Goal: Information Seeking & Learning: Check status

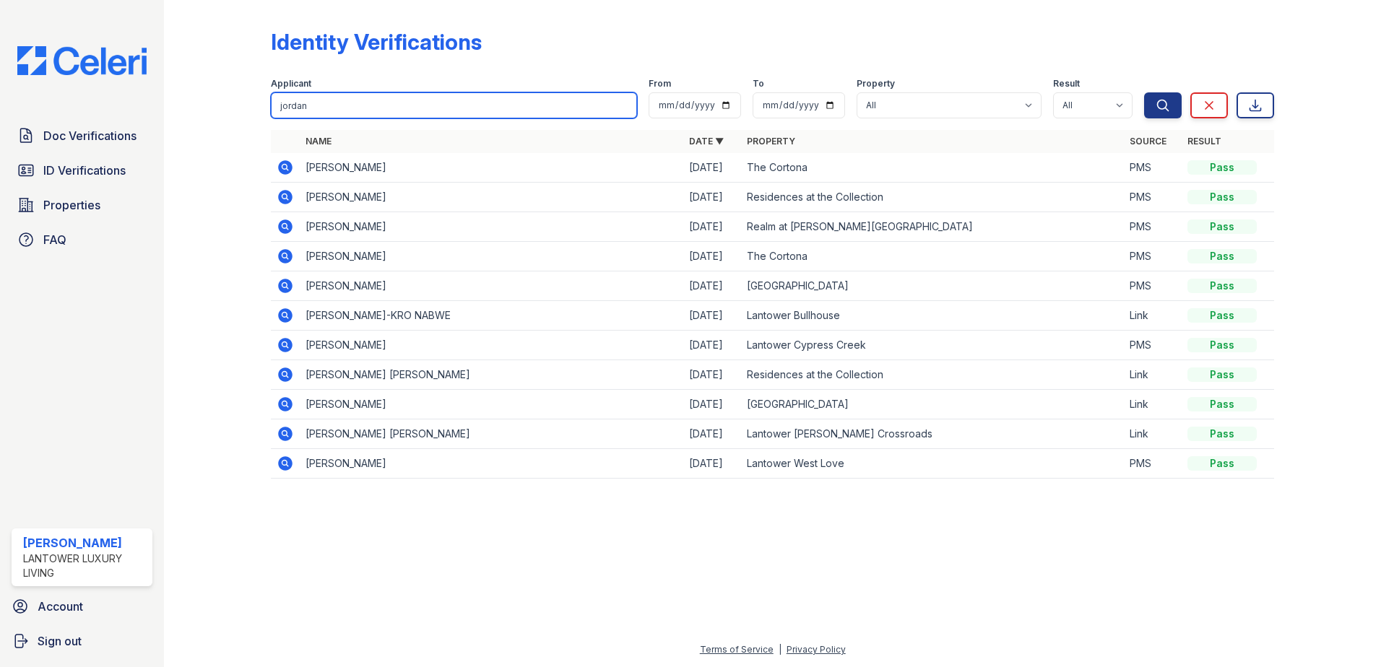
drag, startPoint x: 321, startPoint y: 103, endPoint x: 198, endPoint y: 105, distance: 123.5
click at [198, 105] on div "Identity Verifications Filter Applicant jordan From To Property All Lantower Am…" at bounding box center [772, 258] width 1170 height 516
type input "daniel"
click at [1144, 92] on button "Search" at bounding box center [1163, 105] width 38 height 26
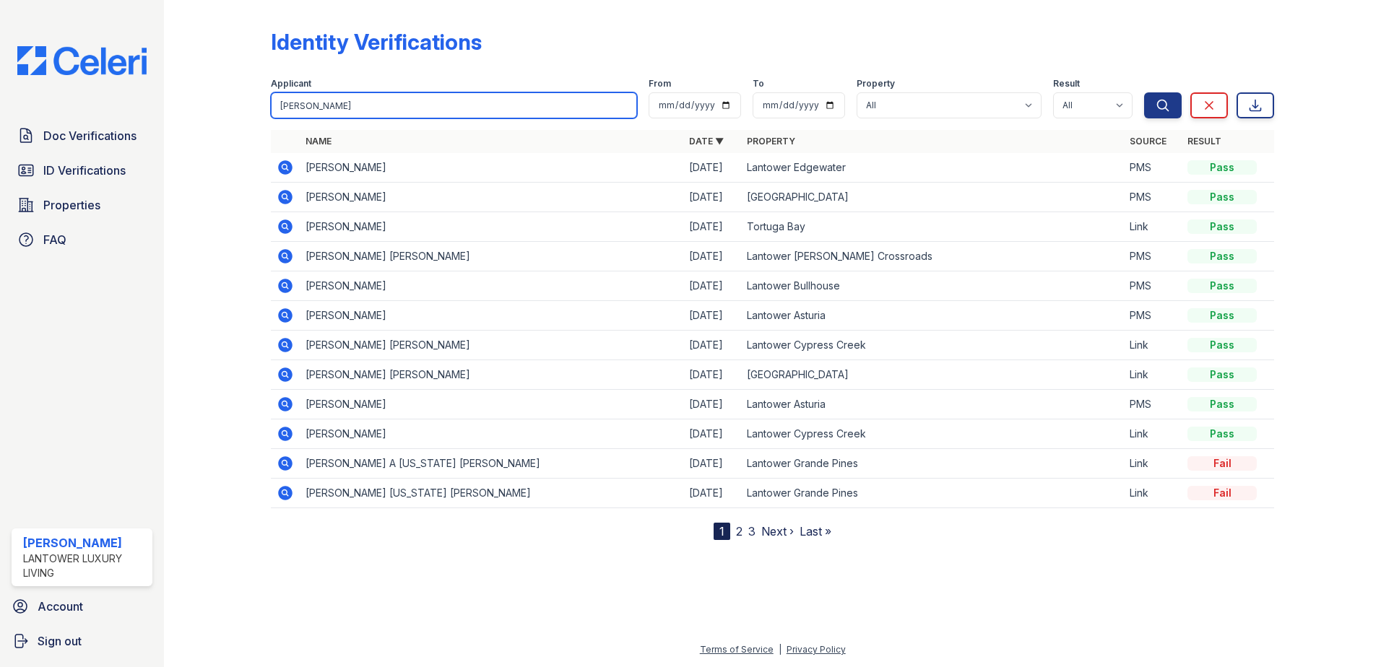
drag, startPoint x: 338, startPoint y: 112, endPoint x: 138, endPoint y: 114, distance: 200.0
click at [138, 114] on div "Doc Verifications ID Verifications Properties FAQ Amanda Torres Lantower Luxury…" at bounding box center [690, 333] width 1381 height 667
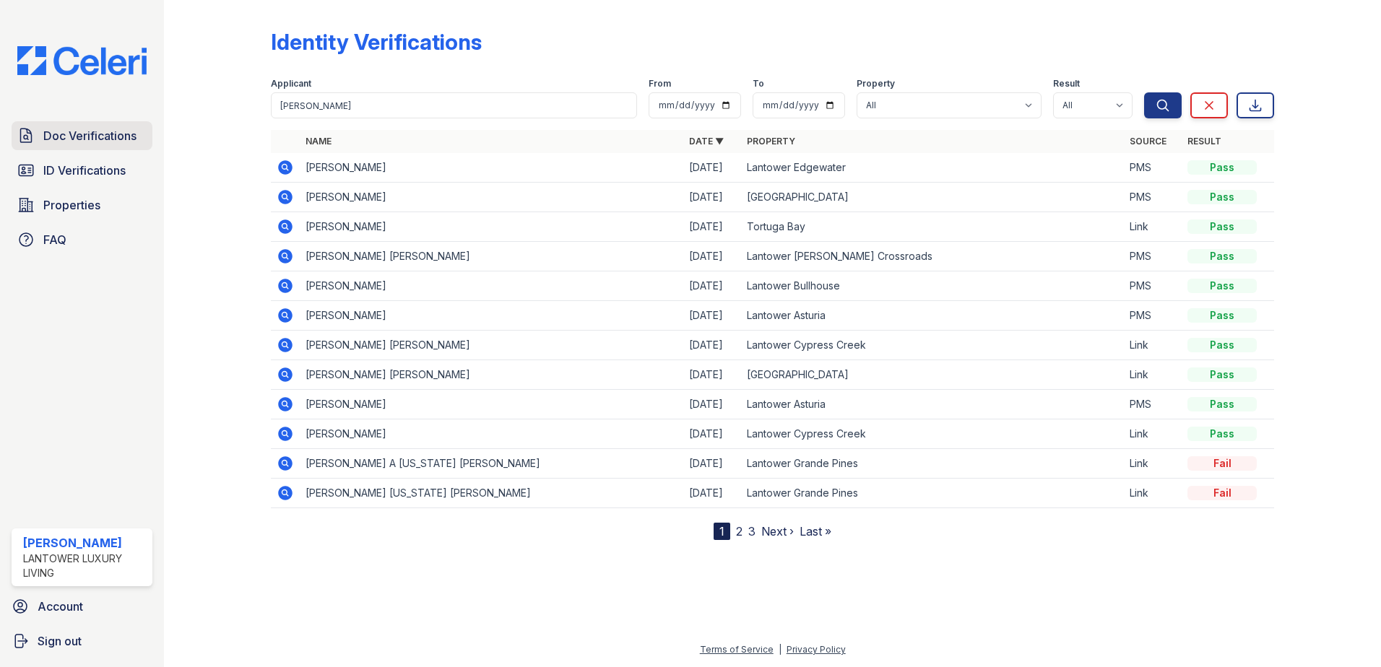
click at [95, 138] on span "Doc Verifications" at bounding box center [89, 135] width 93 height 17
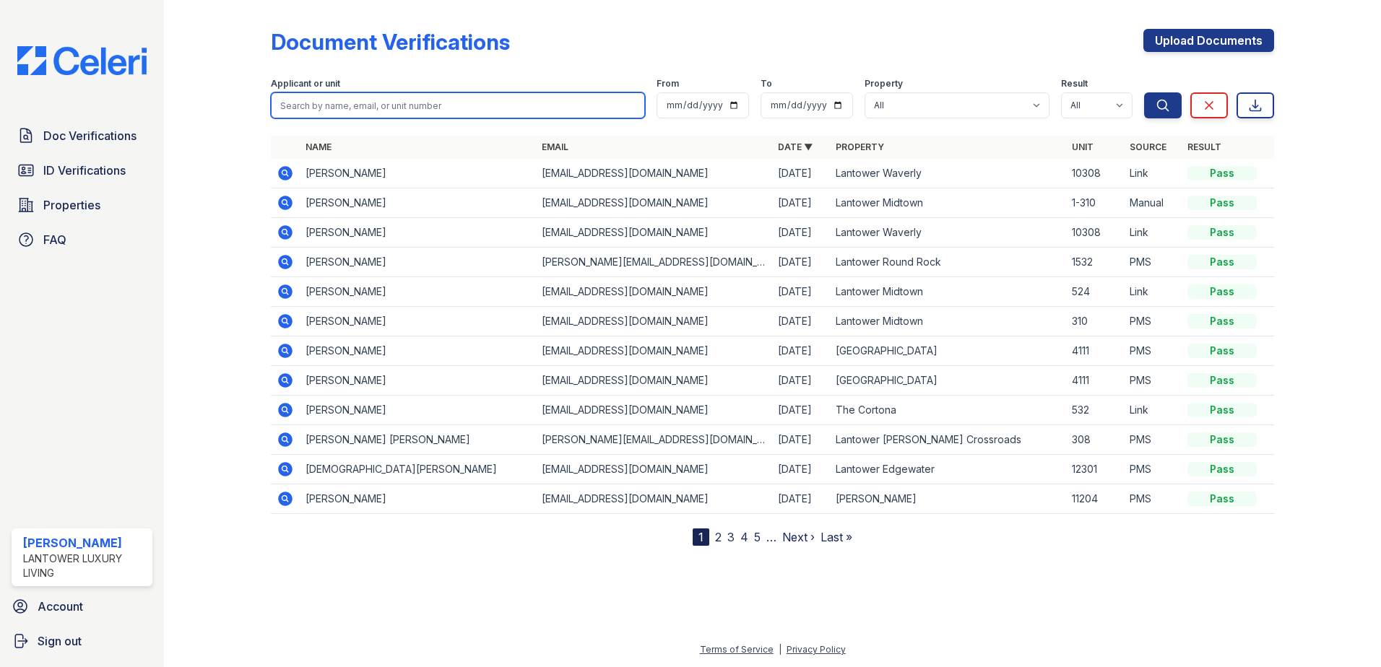
click at [335, 109] on input "search" at bounding box center [458, 105] width 374 height 26
type input "jourden"
click at [1144, 92] on button "Search" at bounding box center [1163, 105] width 38 height 26
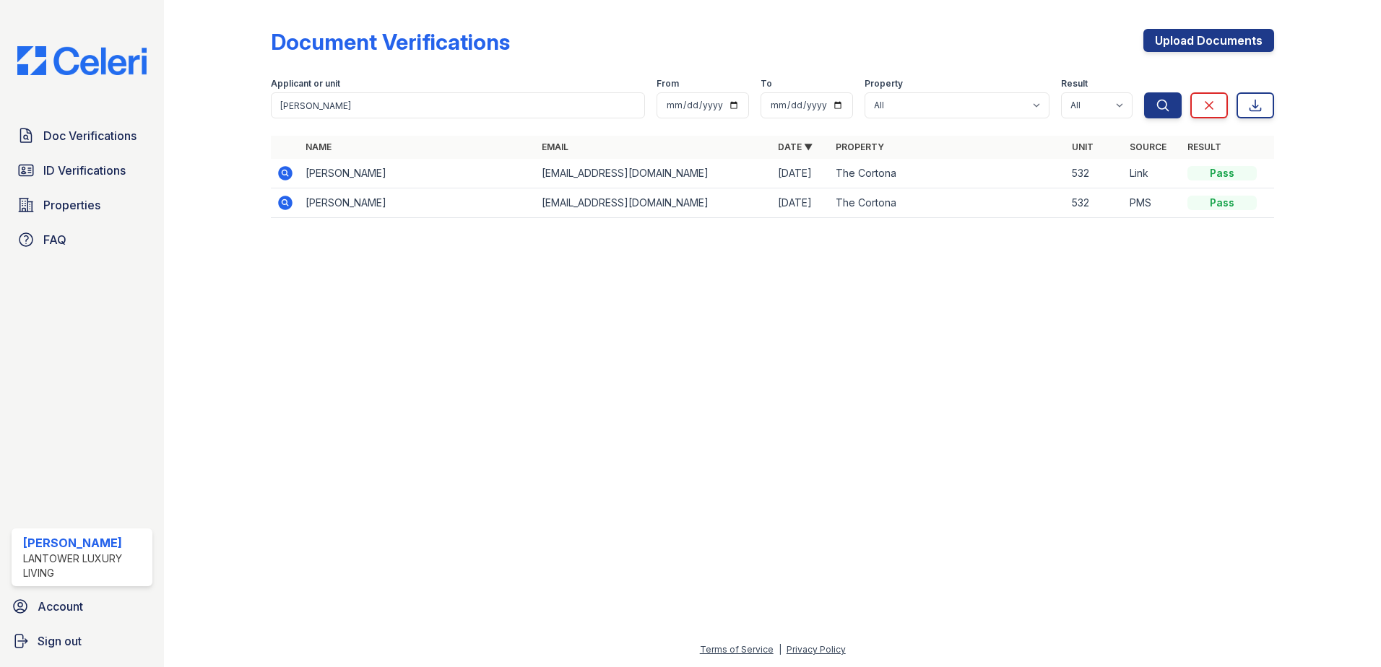
click at [284, 173] on icon at bounding box center [284, 172] width 4 height 4
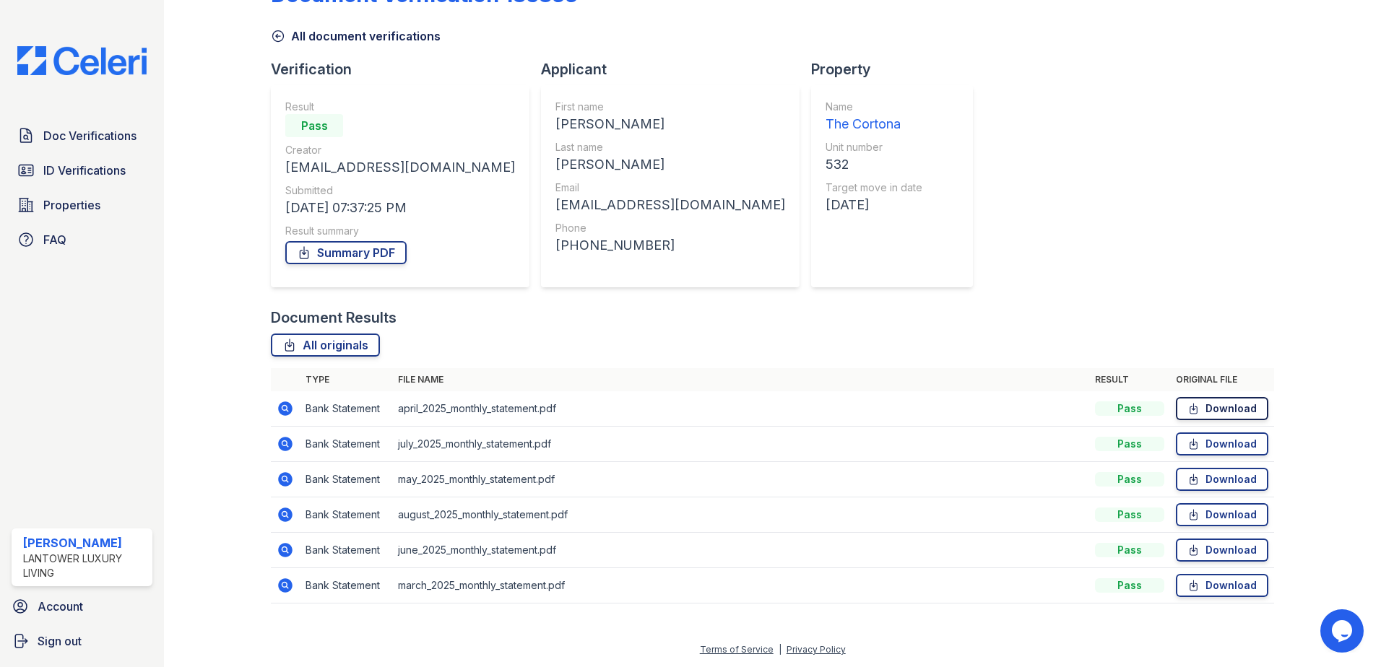
click at [1210, 411] on link "Download" at bounding box center [1221, 408] width 92 height 23
click at [1214, 449] on link "Download" at bounding box center [1221, 444] width 92 height 23
click at [1212, 482] on link "Download" at bounding box center [1221, 479] width 92 height 23
click at [1208, 517] on link "Download" at bounding box center [1221, 514] width 92 height 23
click at [1212, 554] on link "Download" at bounding box center [1221, 550] width 92 height 23
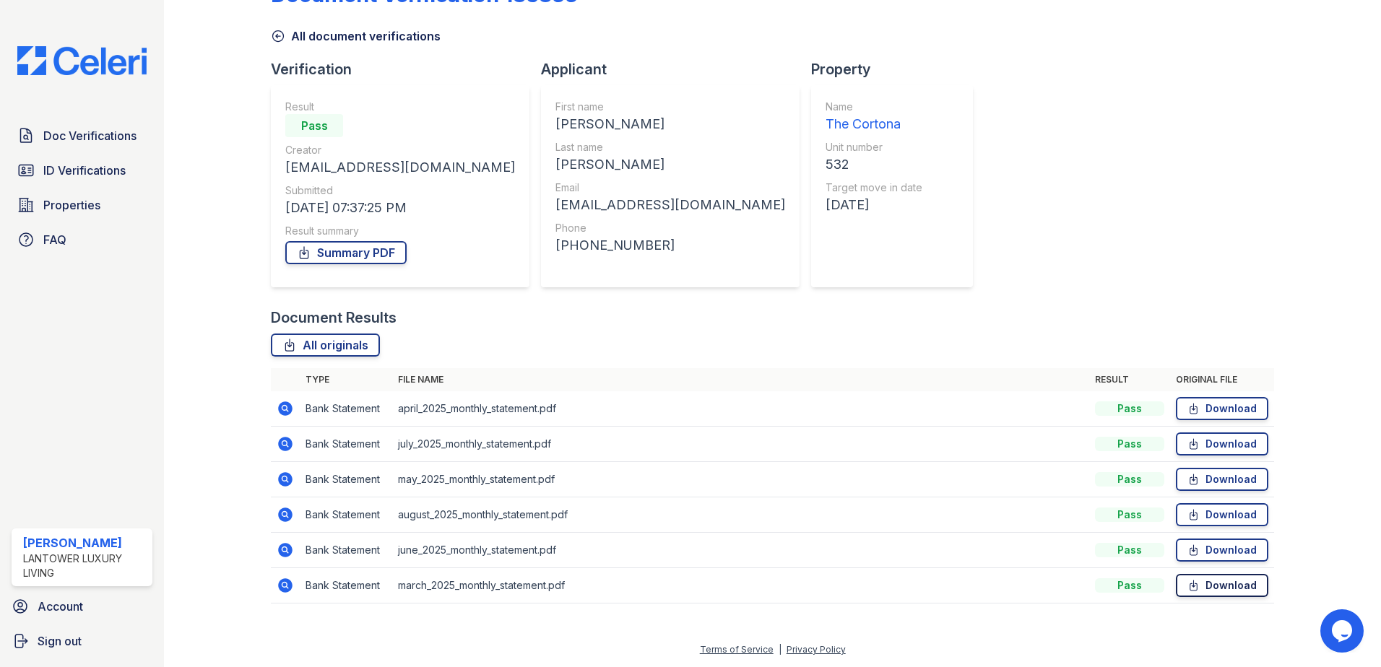
click at [1206, 590] on link "Download" at bounding box center [1221, 585] width 92 height 23
click at [80, 165] on span "ID Verifications" at bounding box center [84, 170] width 82 height 17
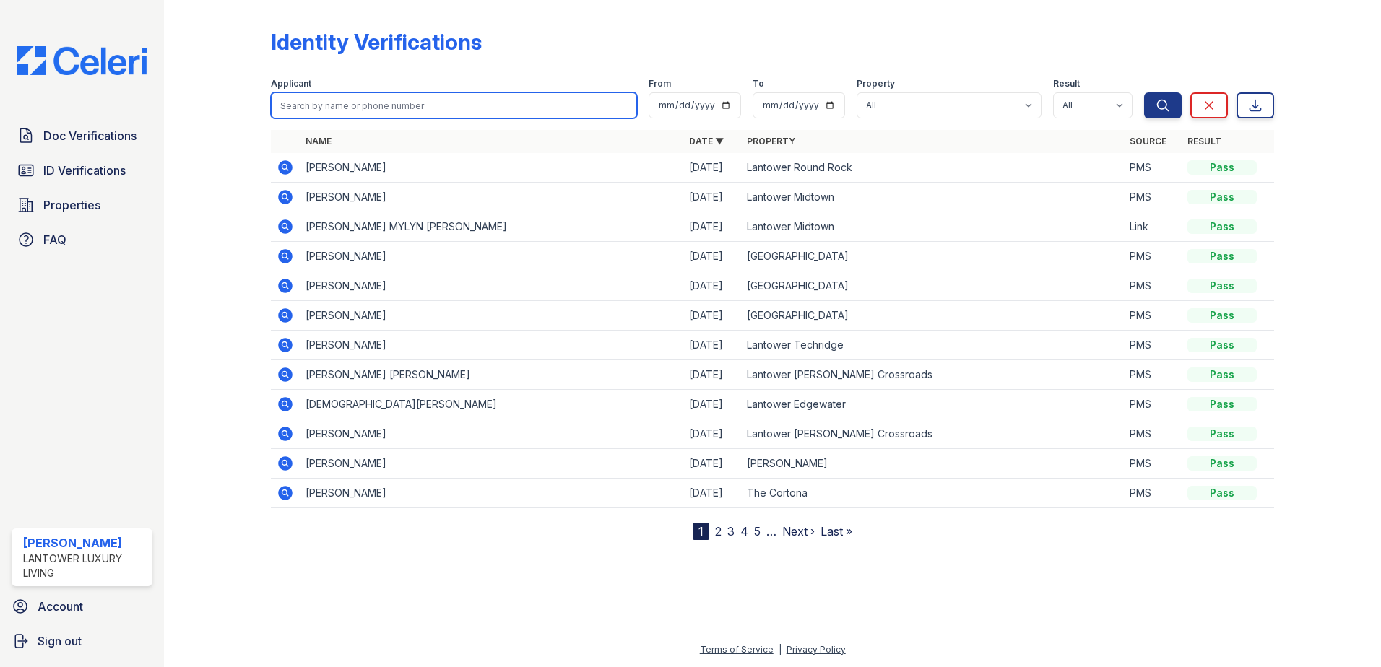
click at [338, 103] on input "search" at bounding box center [454, 105] width 366 height 26
type input "majd"
click at [1144, 92] on button "Search" at bounding box center [1163, 105] width 38 height 26
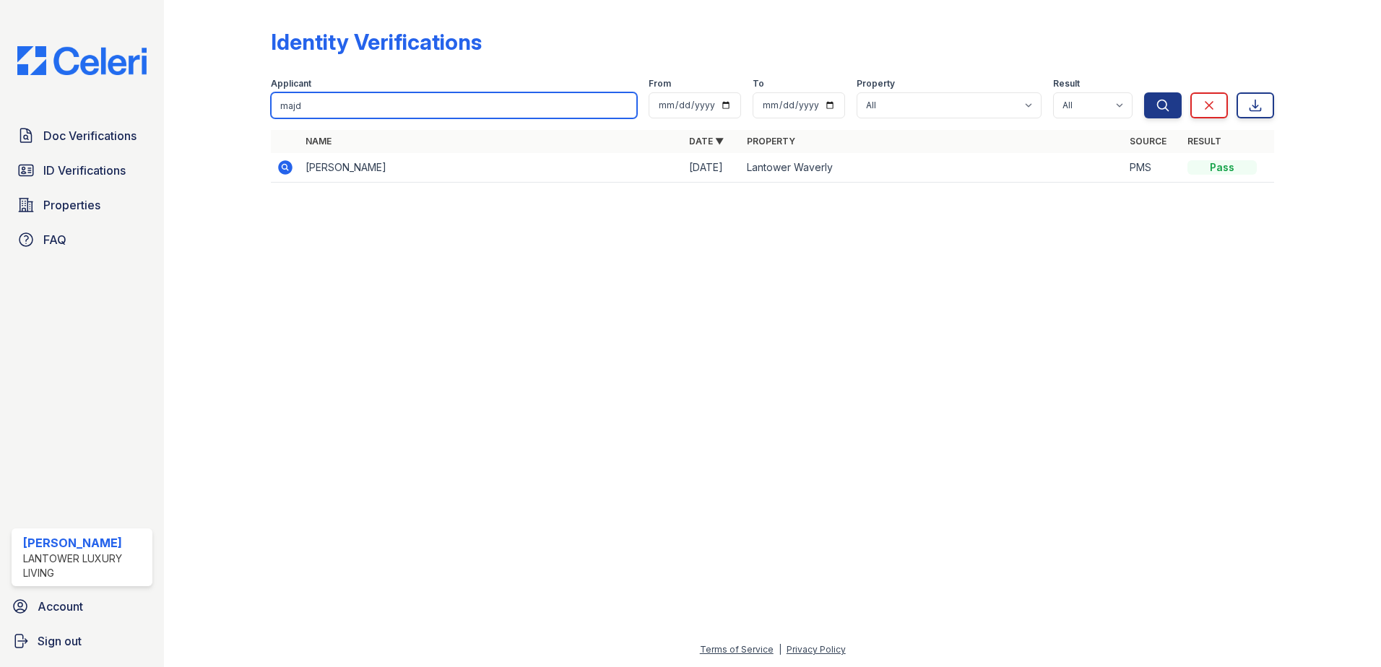
drag, startPoint x: 342, startPoint y: 104, endPoint x: 242, endPoint y: 92, distance: 100.3
click at [242, 92] on div "Identity Verifications Filter Applicant majd From To Property All Lantower Ambr…" at bounding box center [772, 110] width 1170 height 220
type input "dunia"
click at [1144, 92] on button "Search" at bounding box center [1163, 105] width 38 height 26
drag, startPoint x: 336, startPoint y: 104, endPoint x: 246, endPoint y: 99, distance: 90.4
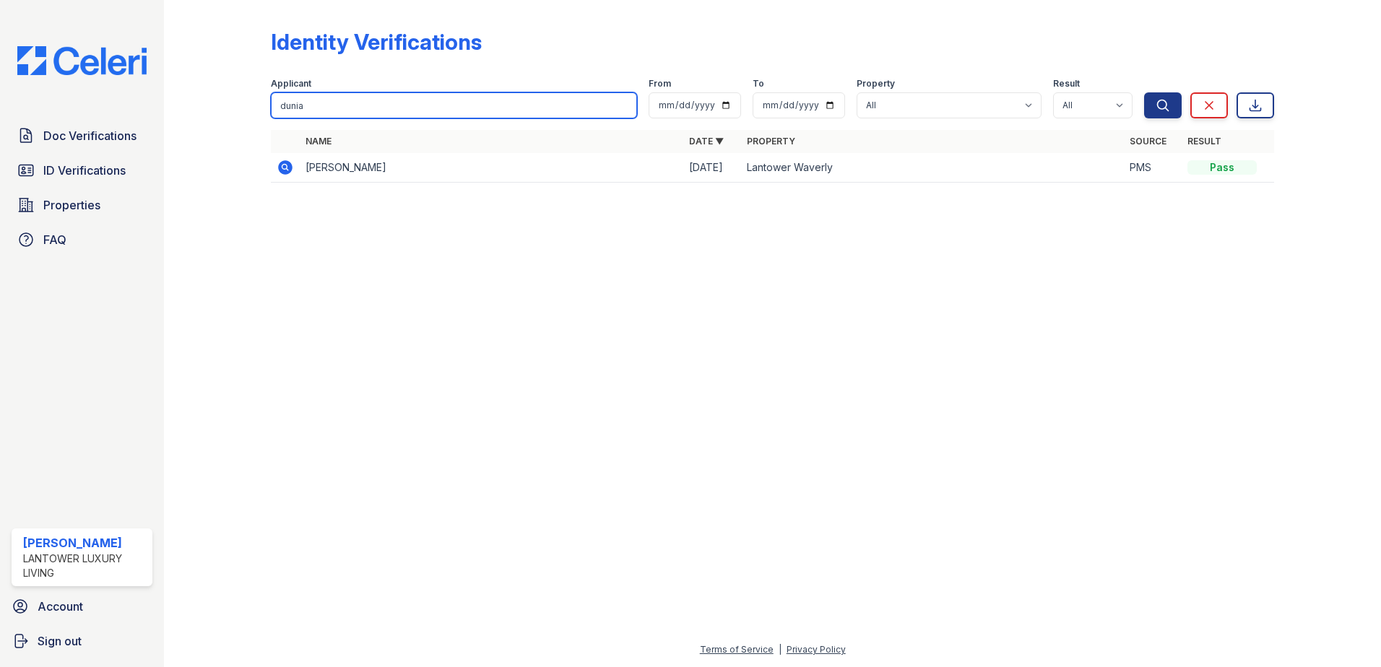
click at [246, 99] on div "Identity Verifications Filter Applicant dunia From To Property All Lantower Amb…" at bounding box center [772, 110] width 1170 height 220
type input "rodney"
click at [1144, 92] on button "Search" at bounding box center [1163, 105] width 38 height 26
drag, startPoint x: 324, startPoint y: 107, endPoint x: 209, endPoint y: 111, distance: 115.6
click at [210, 110] on div "Identity Verifications Filter Applicant rodney From To Property All Lantower Am…" at bounding box center [772, 110] width 1170 height 220
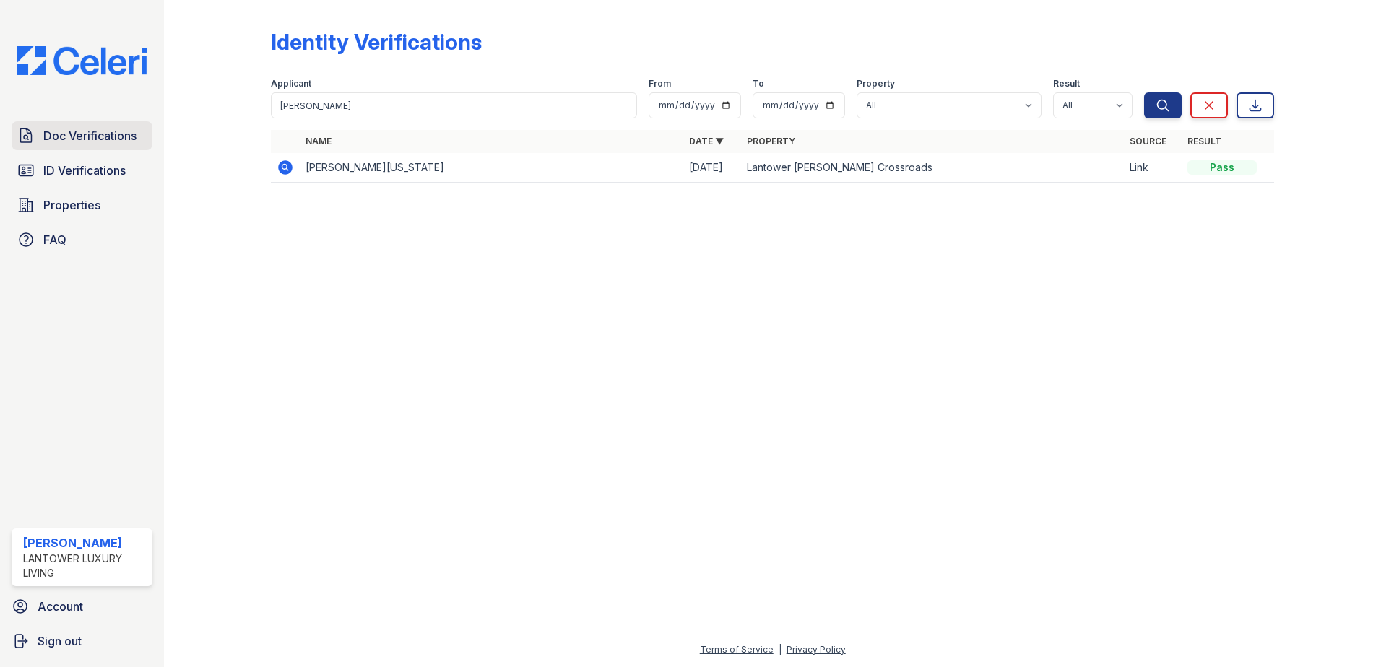
click at [53, 145] on link "Doc Verifications" at bounding box center [82, 135] width 141 height 29
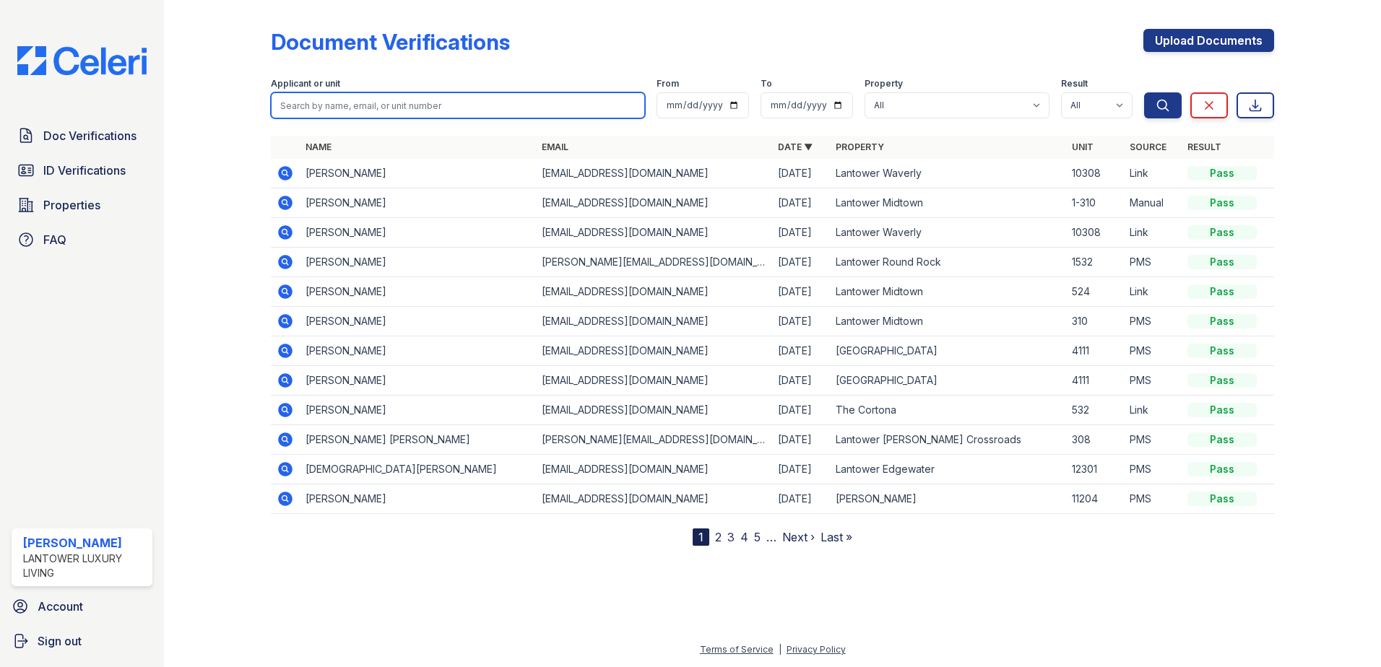
click at [322, 115] on input "search" at bounding box center [458, 105] width 374 height 26
type input "mehrnoosh"
click at [1144, 92] on button "Search" at bounding box center [1163, 105] width 38 height 26
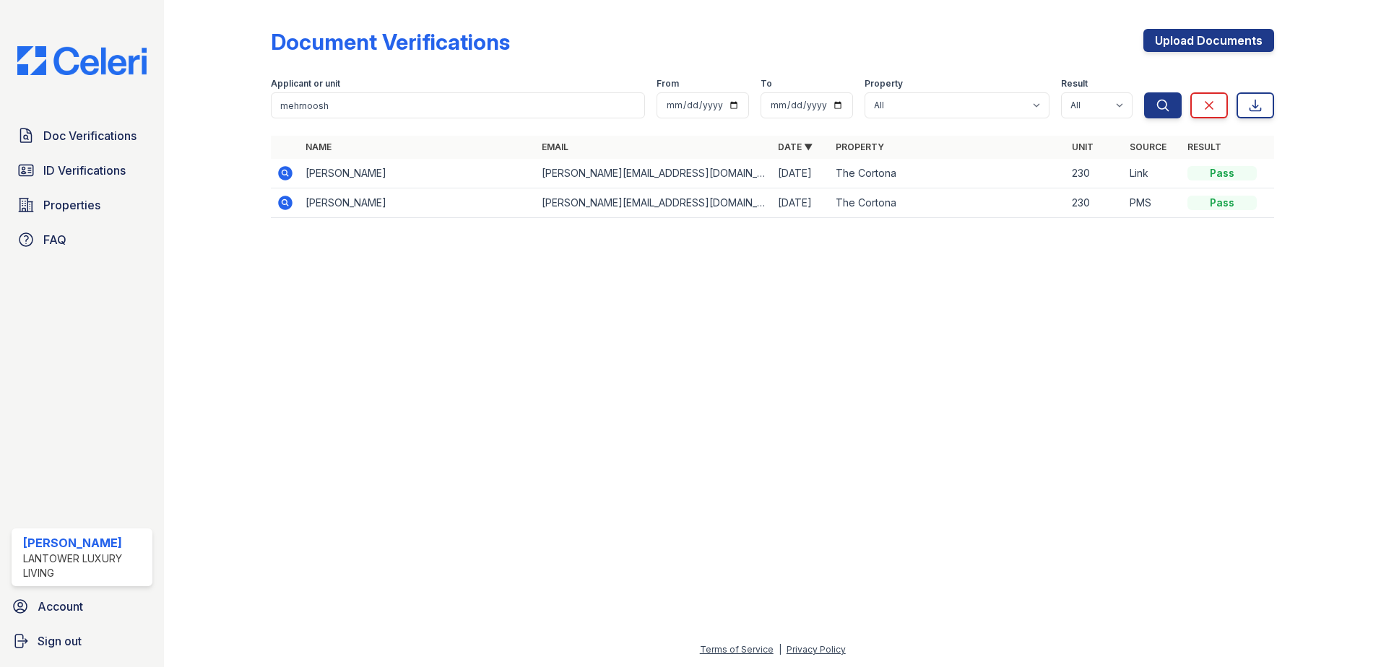
click at [290, 173] on icon at bounding box center [285, 173] width 14 height 14
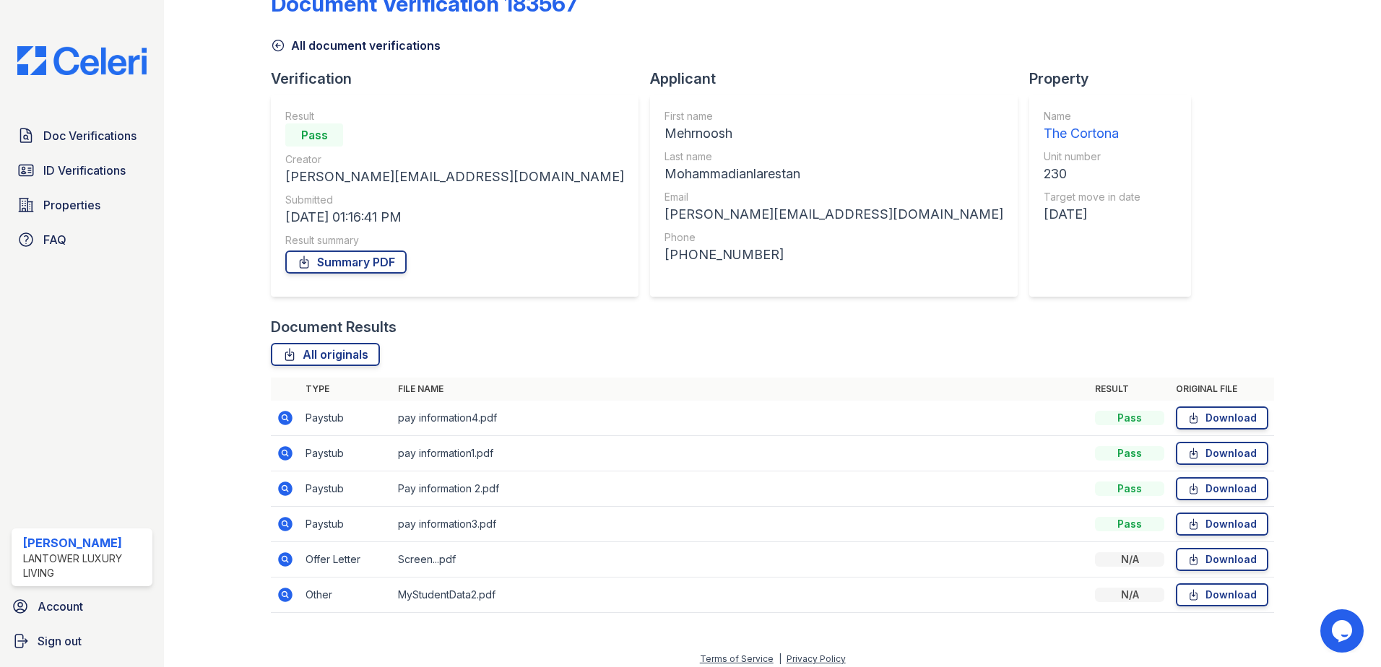
scroll to position [48, 0]
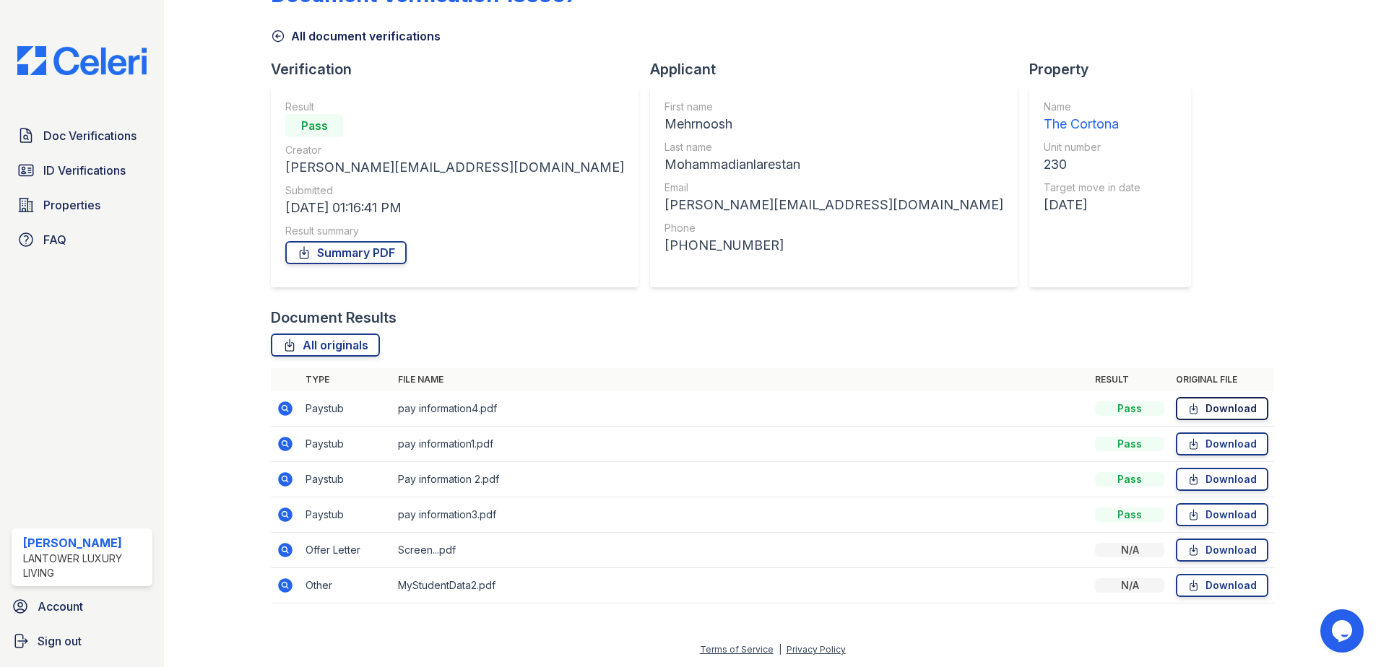
click at [1204, 409] on link "Download" at bounding box center [1221, 408] width 92 height 23
click at [1203, 452] on link "Download" at bounding box center [1221, 444] width 92 height 23
click at [1201, 475] on link "Download" at bounding box center [1221, 479] width 92 height 23
click at [1205, 513] on link "Download" at bounding box center [1221, 514] width 92 height 23
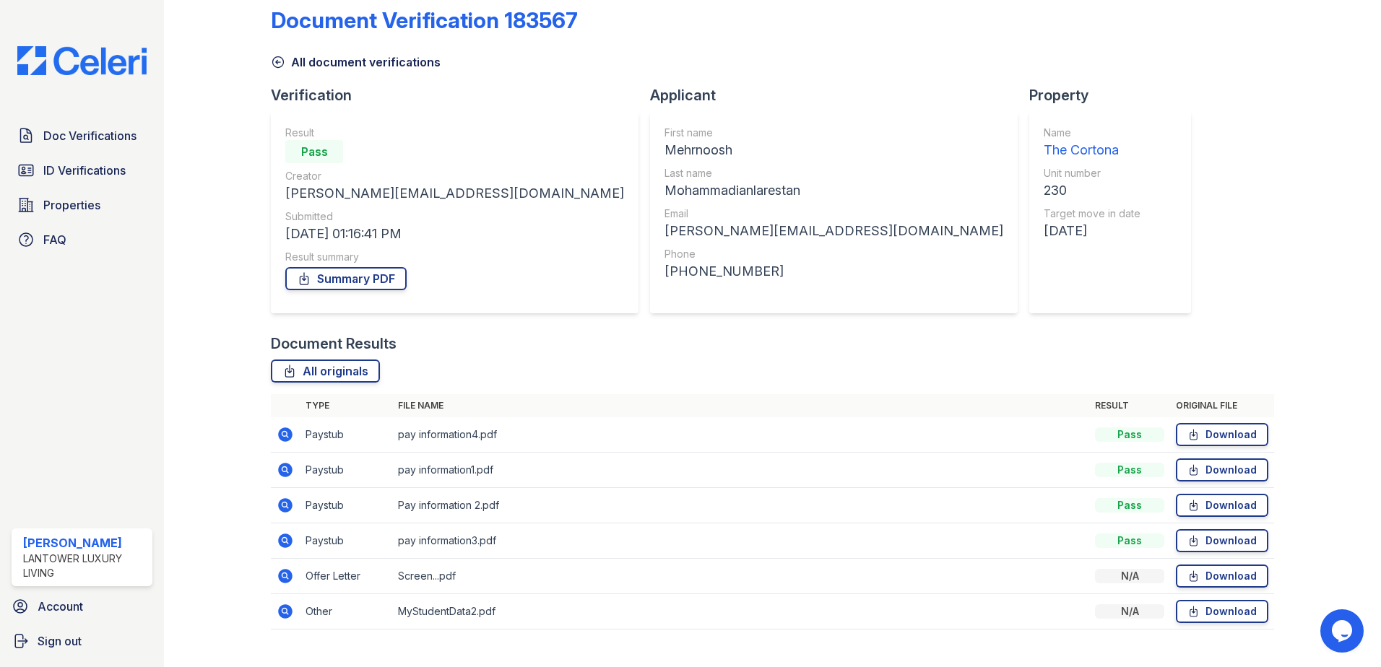
scroll to position [19, 0]
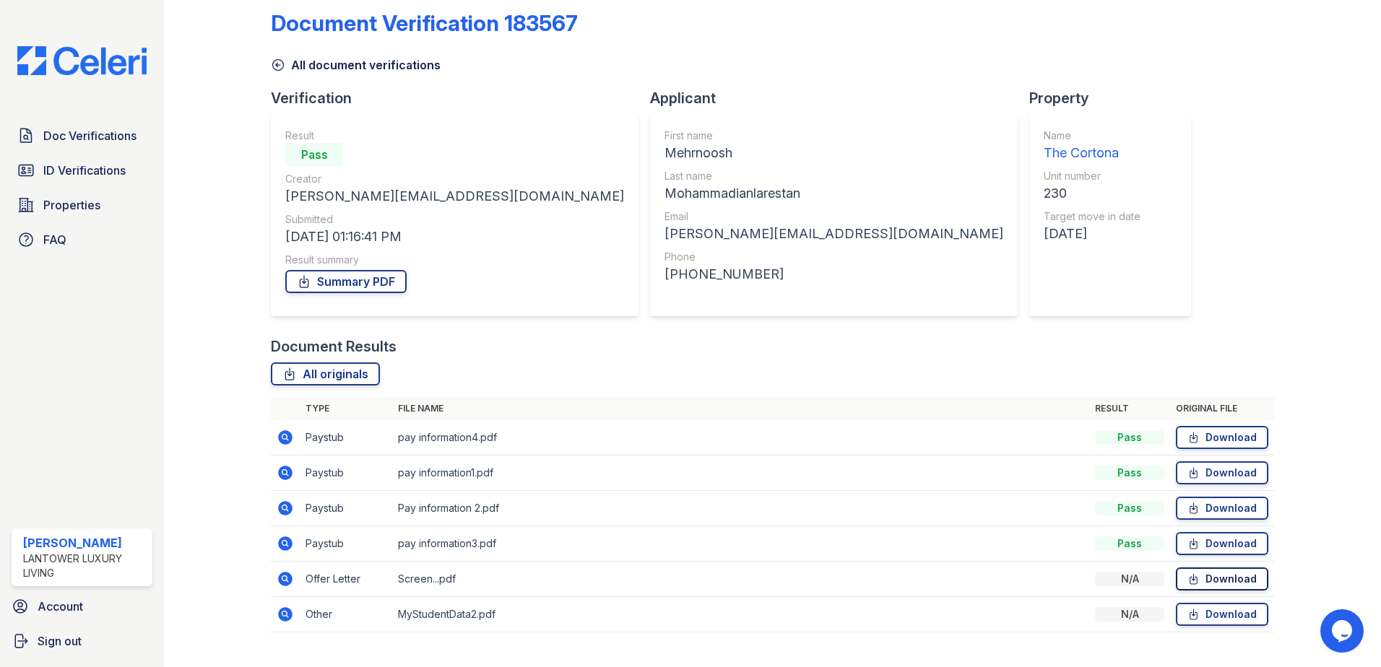
click at [1187, 584] on icon at bounding box center [1193, 579] width 12 height 14
click at [99, 162] on span "ID Verifications" at bounding box center [84, 170] width 82 height 17
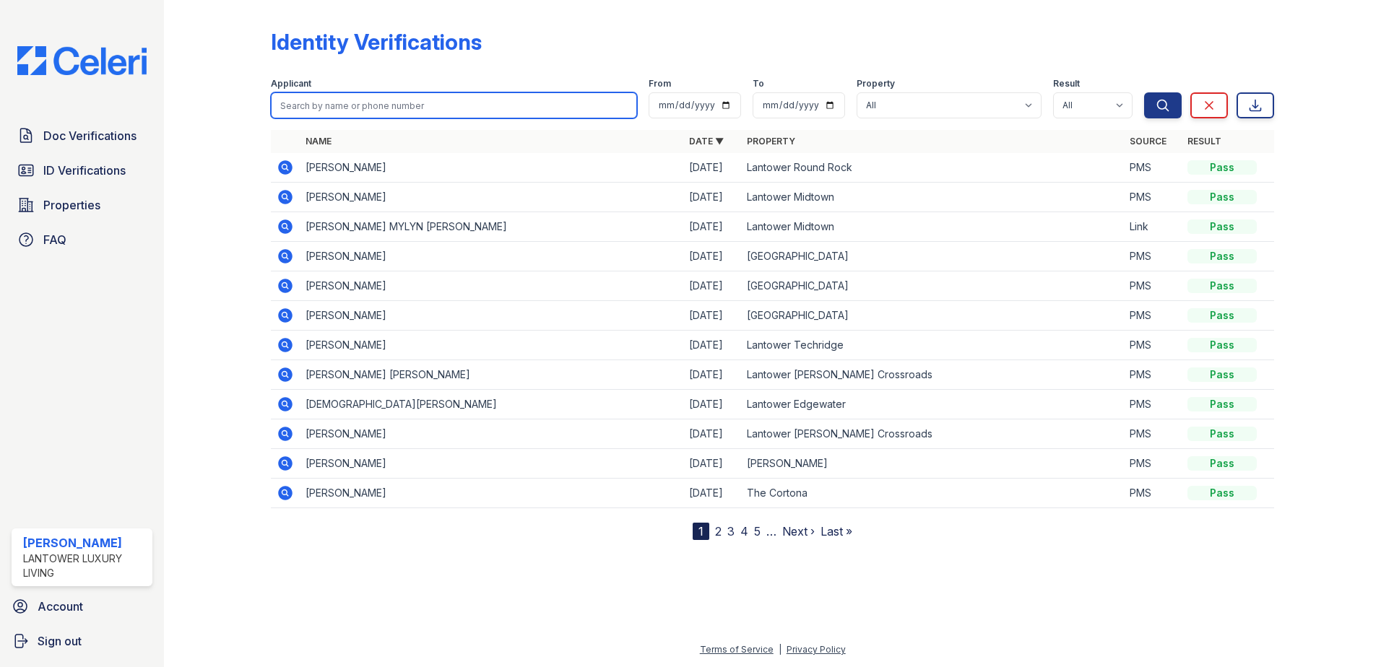
click at [348, 108] on input "search" at bounding box center [454, 105] width 366 height 26
type input "mehrnoosh"
click at [1144, 92] on button "Search" at bounding box center [1163, 105] width 38 height 26
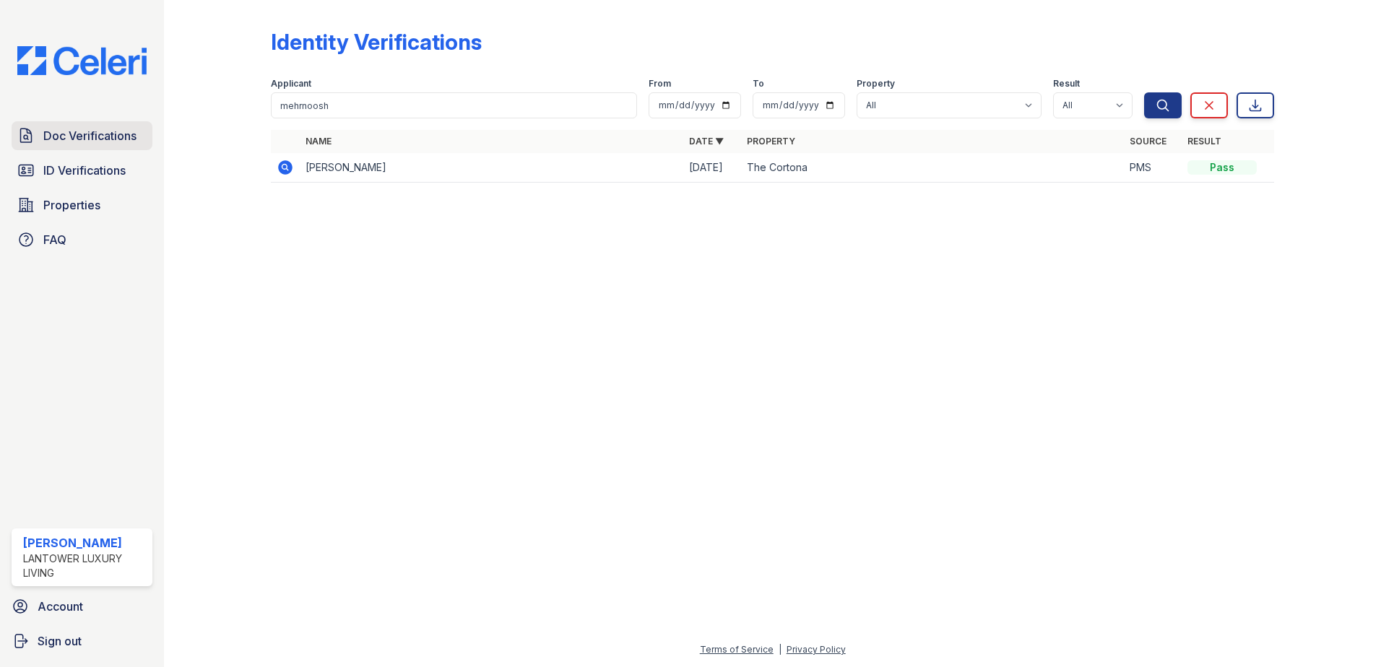
click at [64, 136] on span "Doc Verifications" at bounding box center [89, 135] width 93 height 17
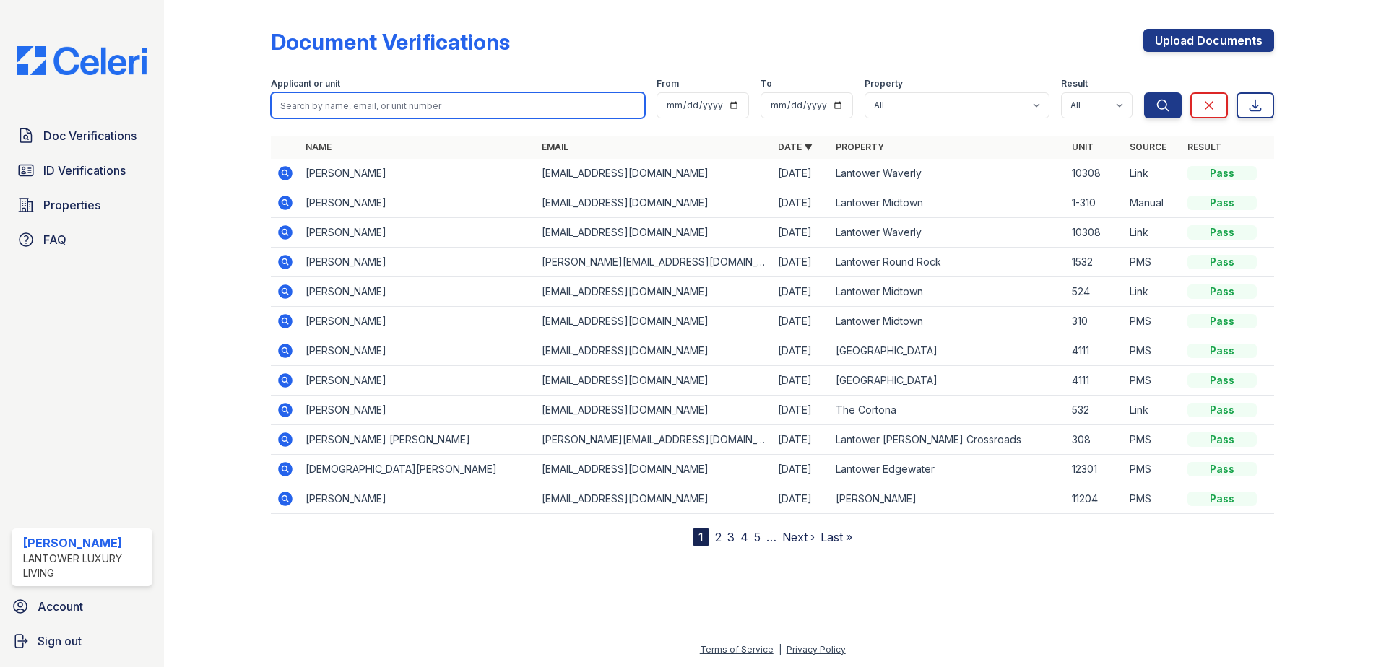
click at [321, 95] on input "search" at bounding box center [458, 105] width 374 height 26
type input "mehrnoosh"
click at [1144, 92] on button "Search" at bounding box center [1163, 105] width 38 height 26
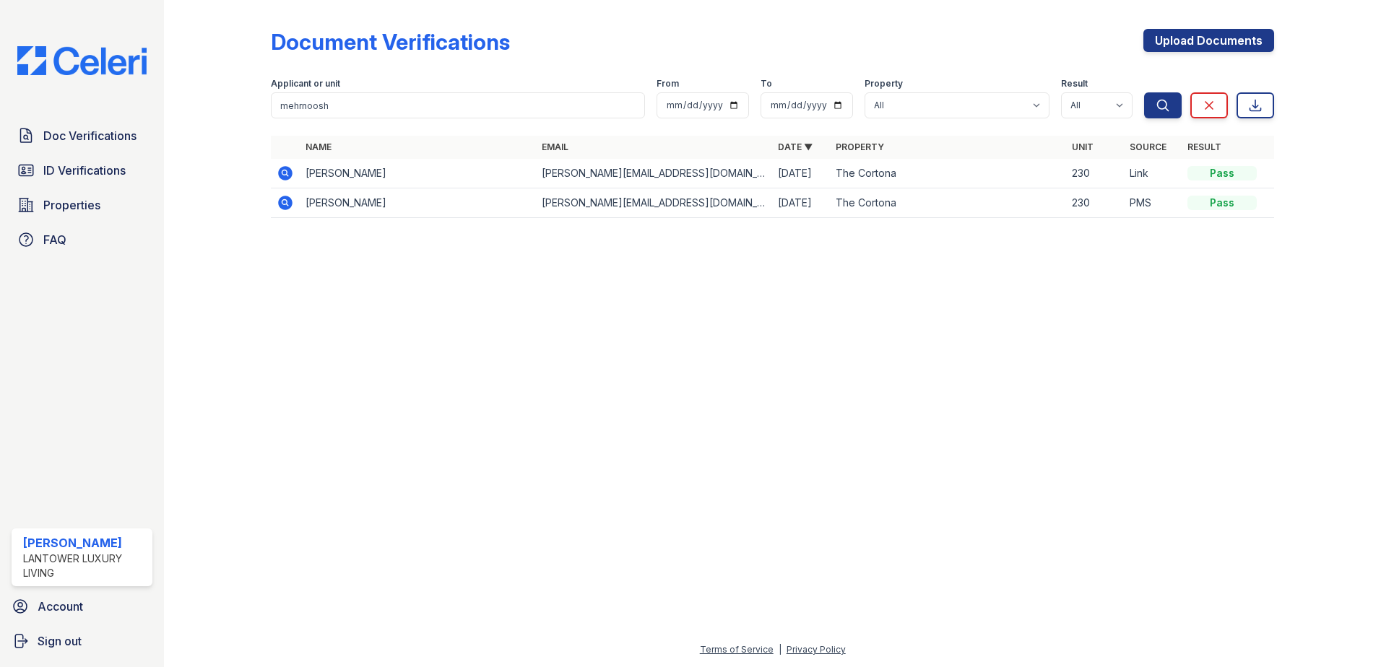
click at [287, 167] on icon at bounding box center [285, 173] width 14 height 14
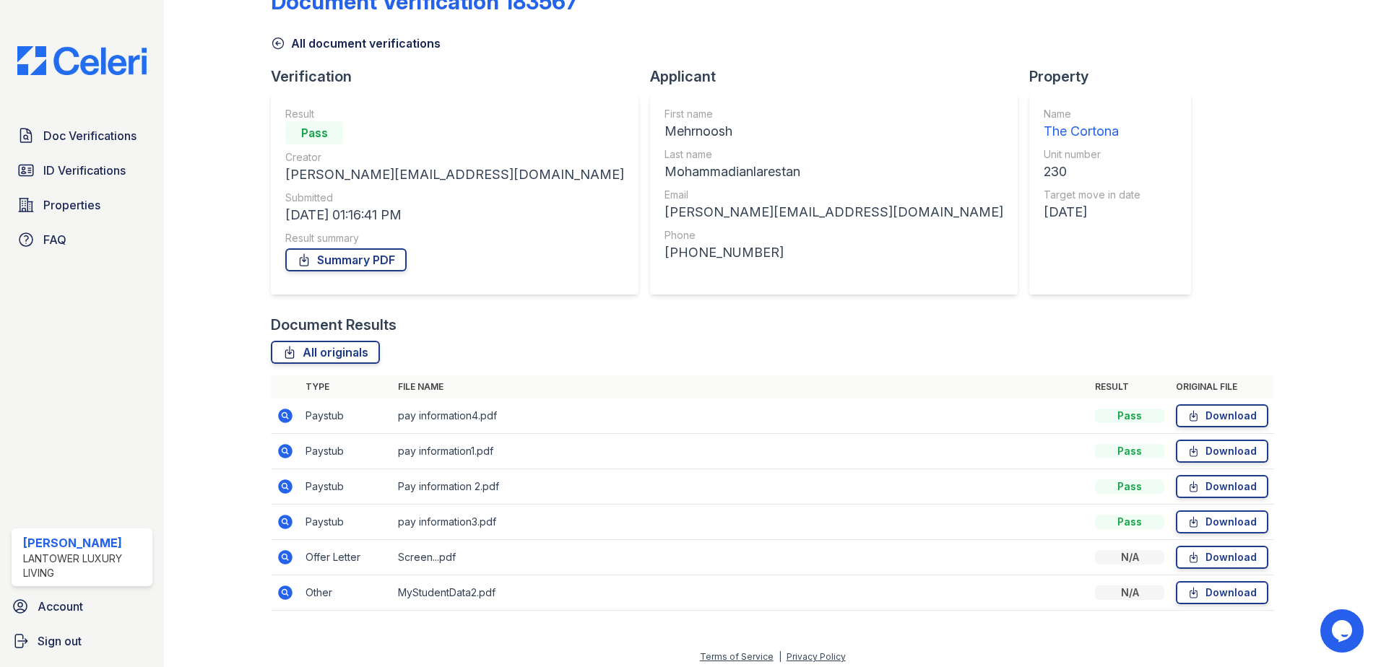
scroll to position [48, 0]
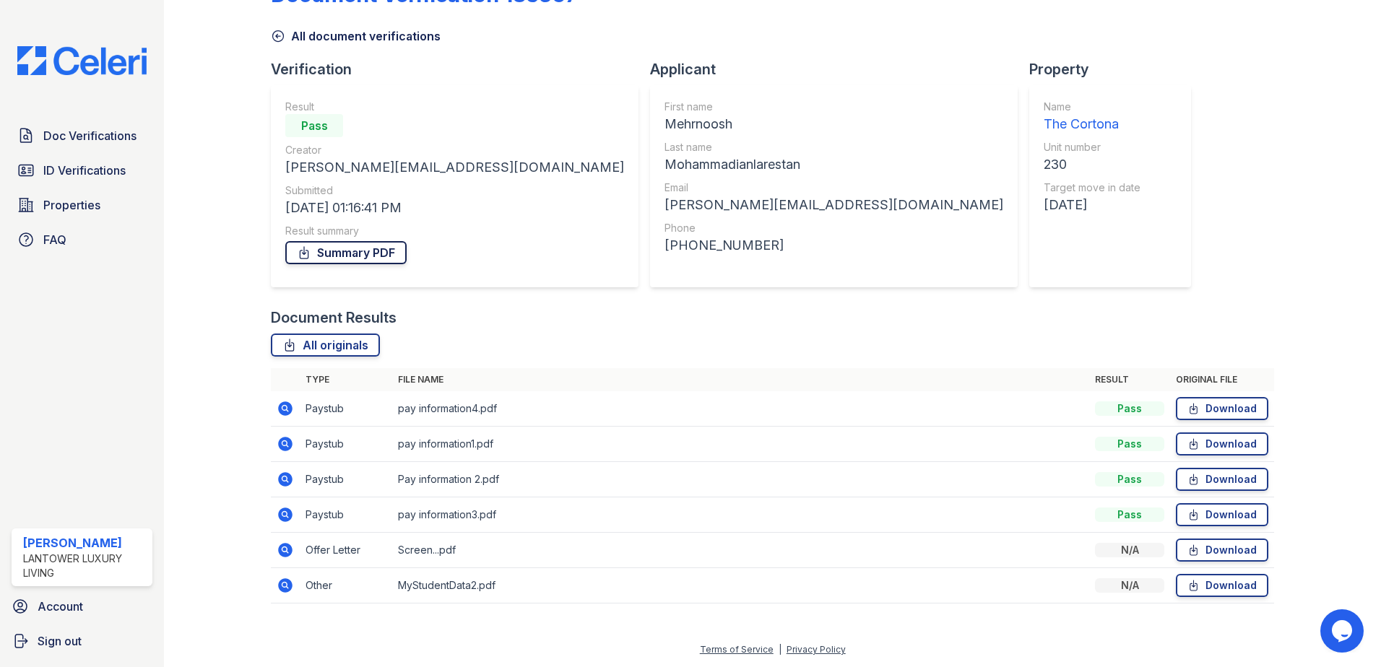
click at [371, 251] on link "Summary PDF" at bounding box center [345, 252] width 121 height 23
click at [58, 168] on span "ID Verifications" at bounding box center [84, 170] width 82 height 17
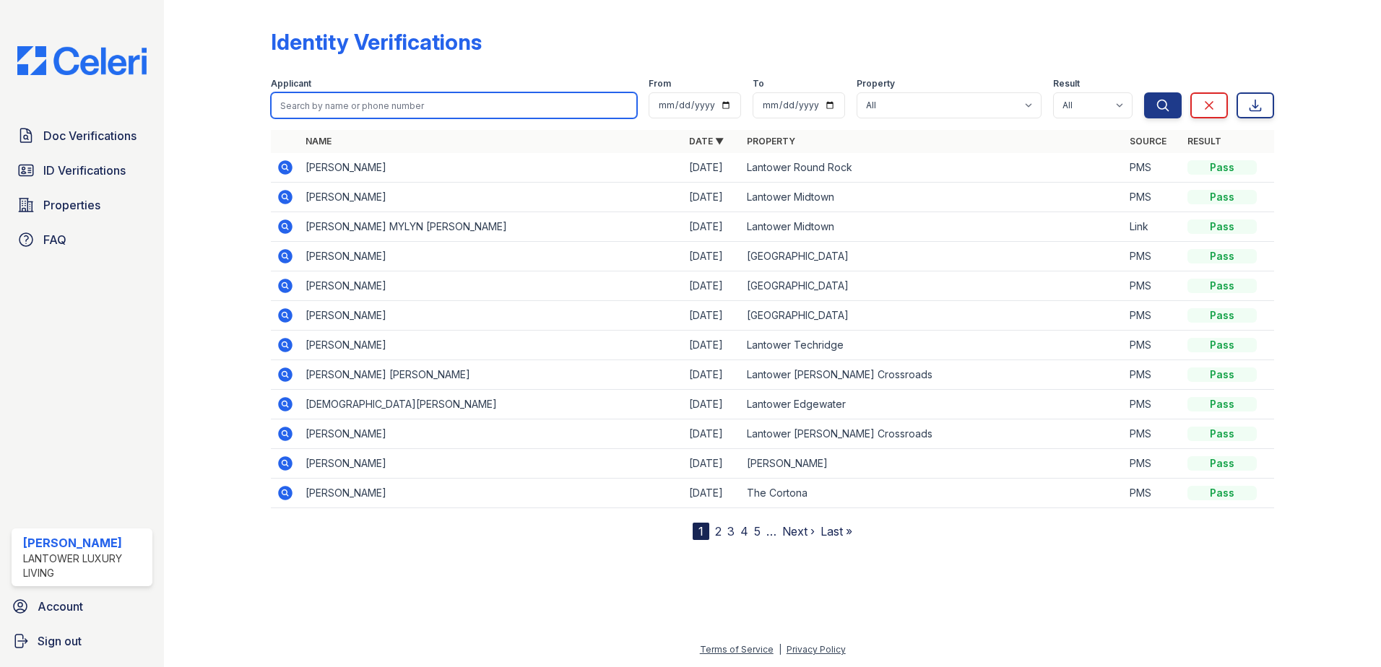
click at [334, 110] on input "search" at bounding box center [454, 105] width 366 height 26
type input "brian"
click at [1144, 92] on button "Search" at bounding box center [1163, 105] width 38 height 26
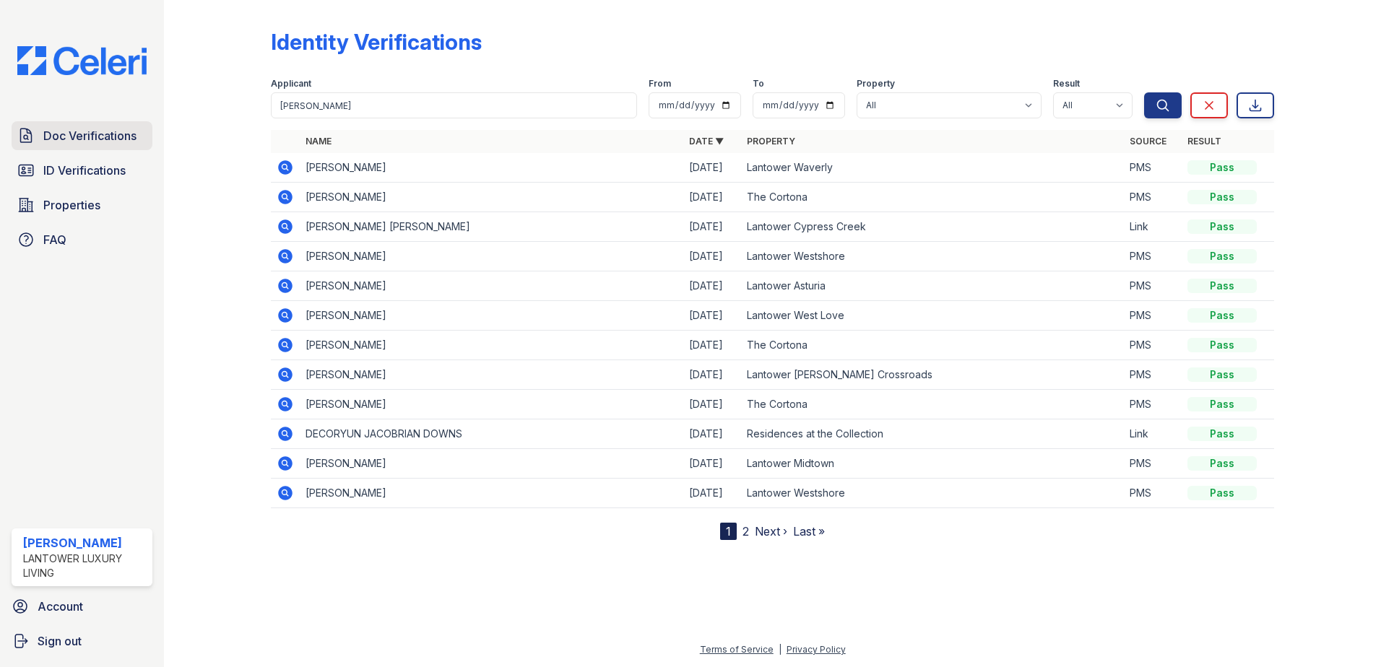
click at [87, 136] on span "Doc Verifications" at bounding box center [89, 135] width 93 height 17
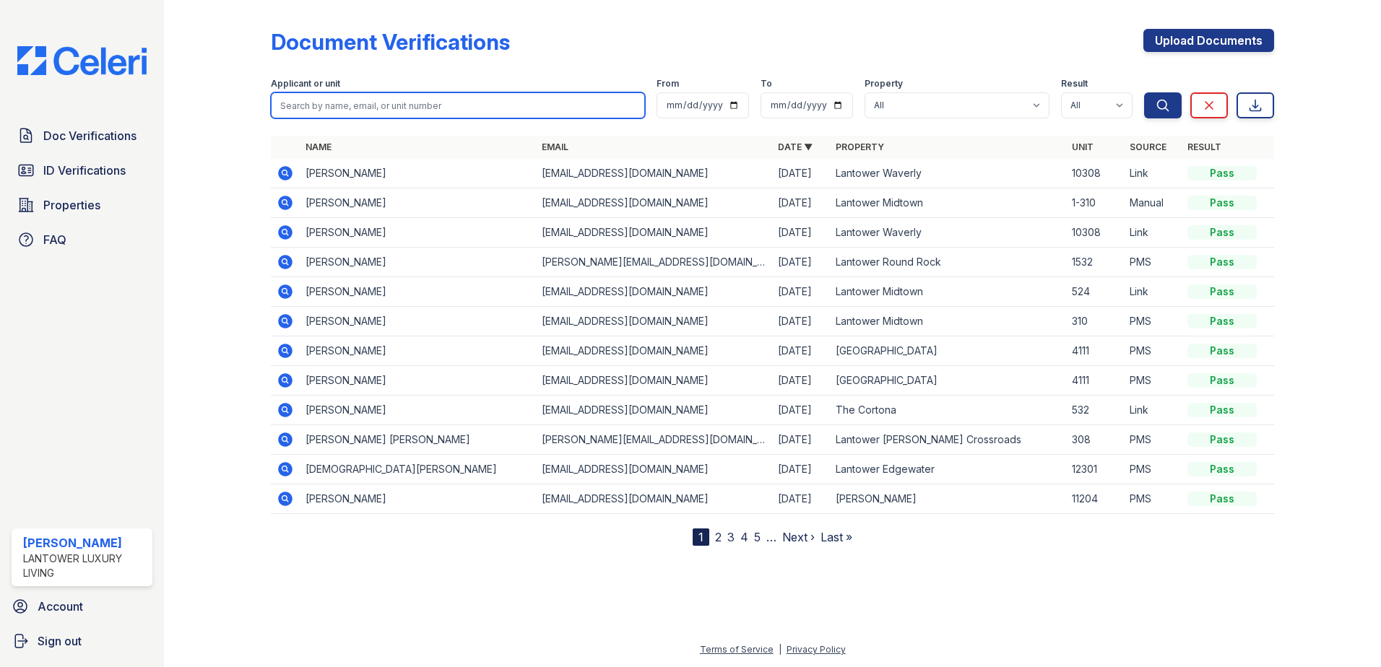
click at [308, 103] on input "search" at bounding box center [458, 105] width 374 height 26
type input "brian"
click at [1144, 92] on button "Search" at bounding box center [1163, 105] width 38 height 26
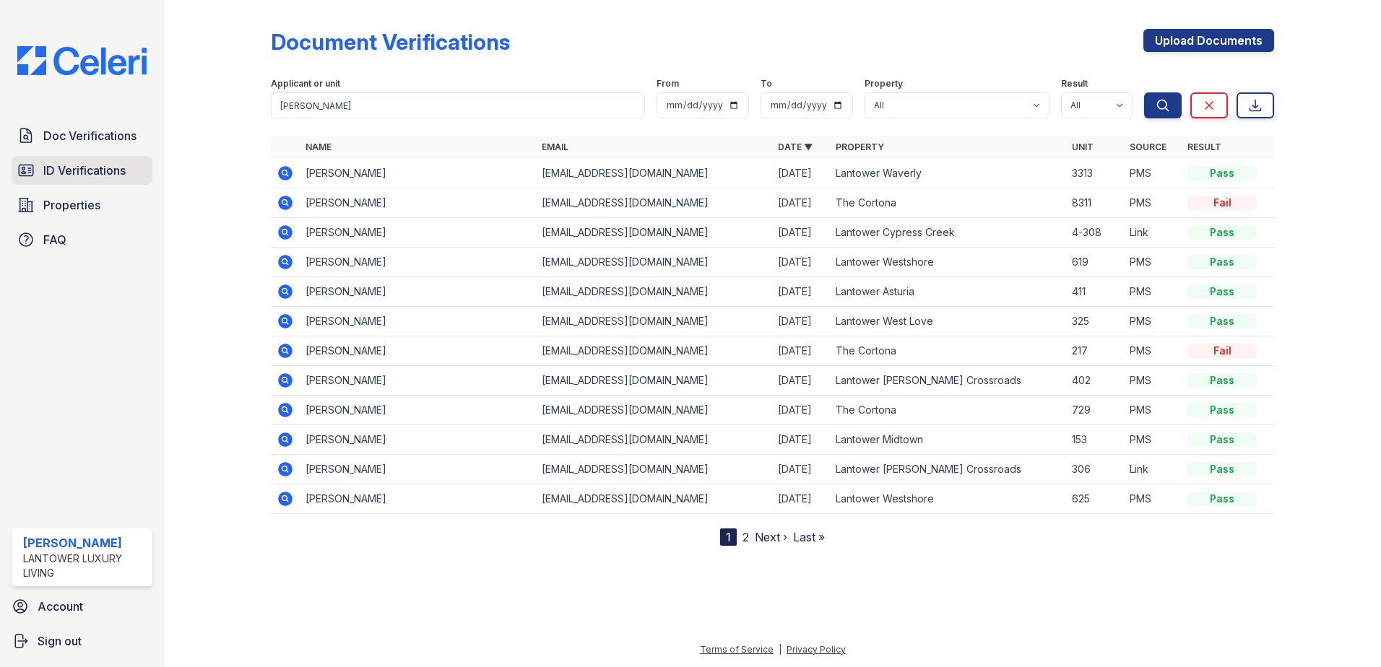
click at [95, 171] on span "ID Verifications" at bounding box center [84, 170] width 82 height 17
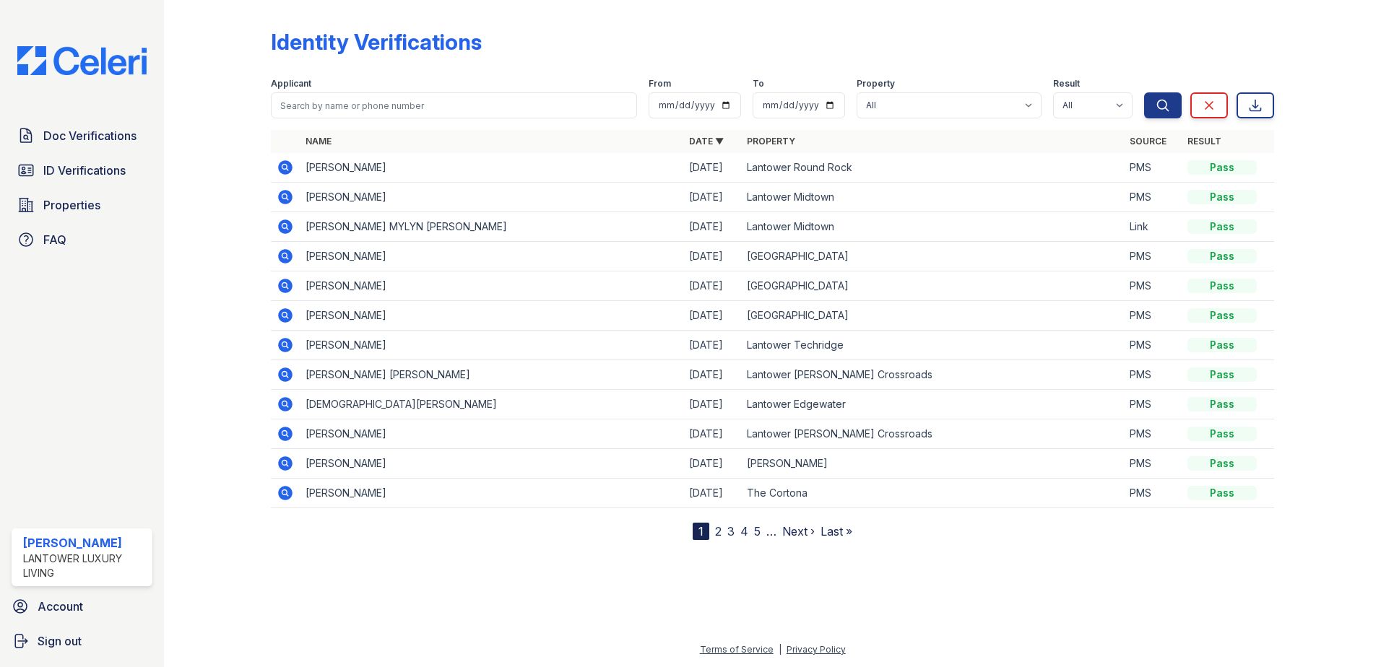
click at [330, 113] on input "search" at bounding box center [454, 105] width 366 height 26
type input "brian"
click at [1144, 92] on button "Search" at bounding box center [1163, 105] width 38 height 26
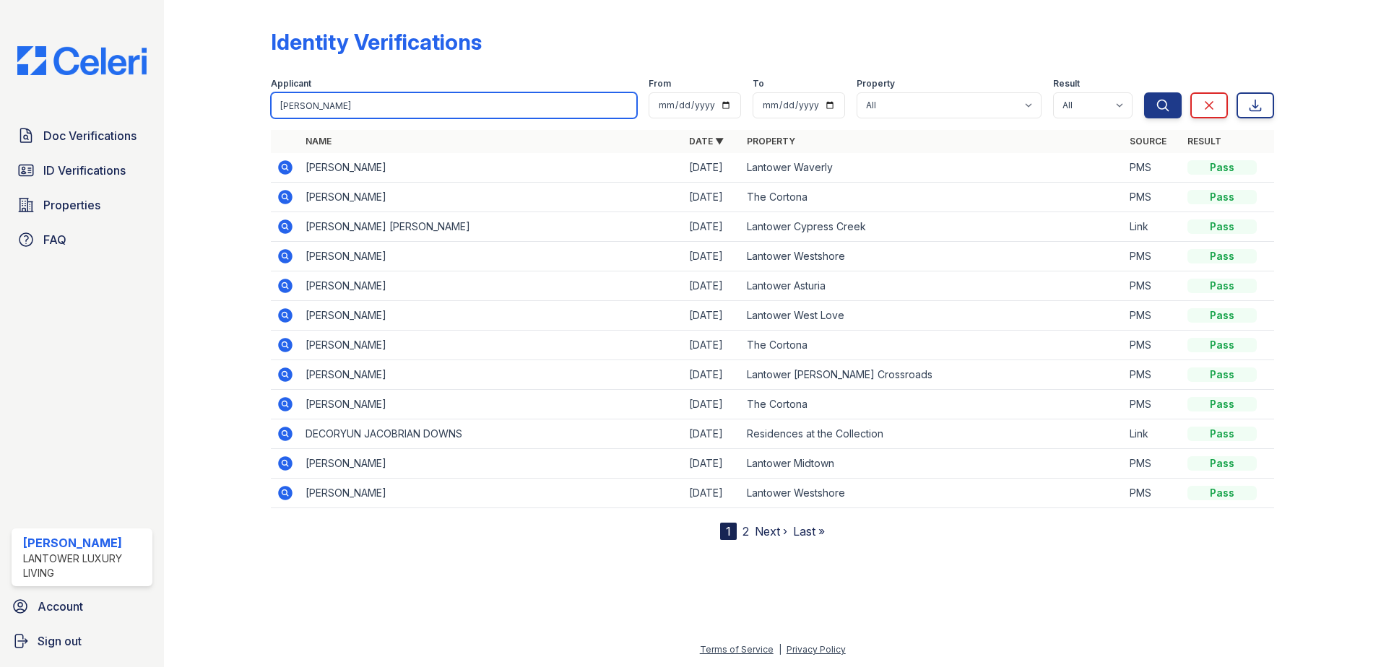
drag, startPoint x: 334, startPoint y: 111, endPoint x: 191, endPoint y: 118, distance: 142.4
click at [192, 118] on div "Identity Verifications Filter Applicant brian From To Property All Lantower Amb…" at bounding box center [772, 281] width 1170 height 563
type input "nyja"
click at [1144, 92] on button "Search" at bounding box center [1163, 105] width 38 height 26
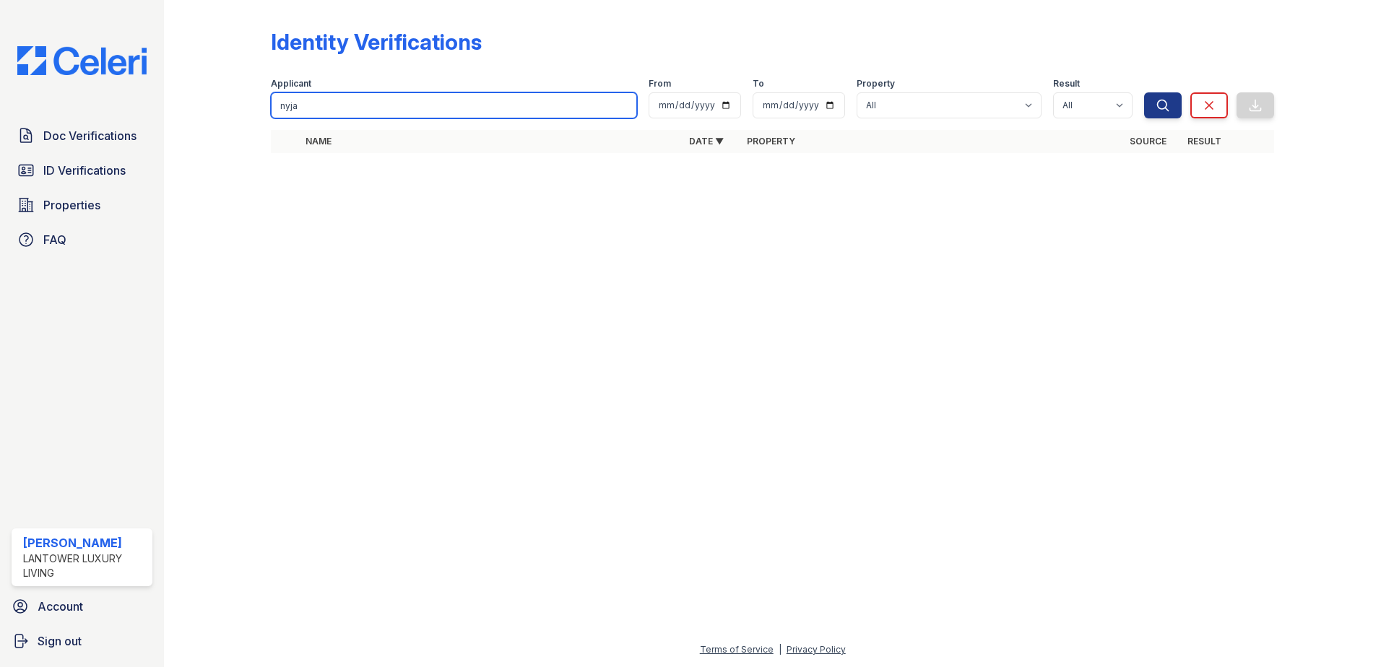
drag, startPoint x: 304, startPoint y: 109, endPoint x: 192, endPoint y: 122, distance: 112.7
click at [188, 118] on div "Identity Verifications Filter Applicant nyja From To Property All Lantower Ambr…" at bounding box center [772, 95] width 1170 height 191
type input "zayna"
click at [1144, 92] on button "Search" at bounding box center [1163, 105] width 38 height 26
drag, startPoint x: 328, startPoint y: 112, endPoint x: 122, endPoint y: 111, distance: 205.8
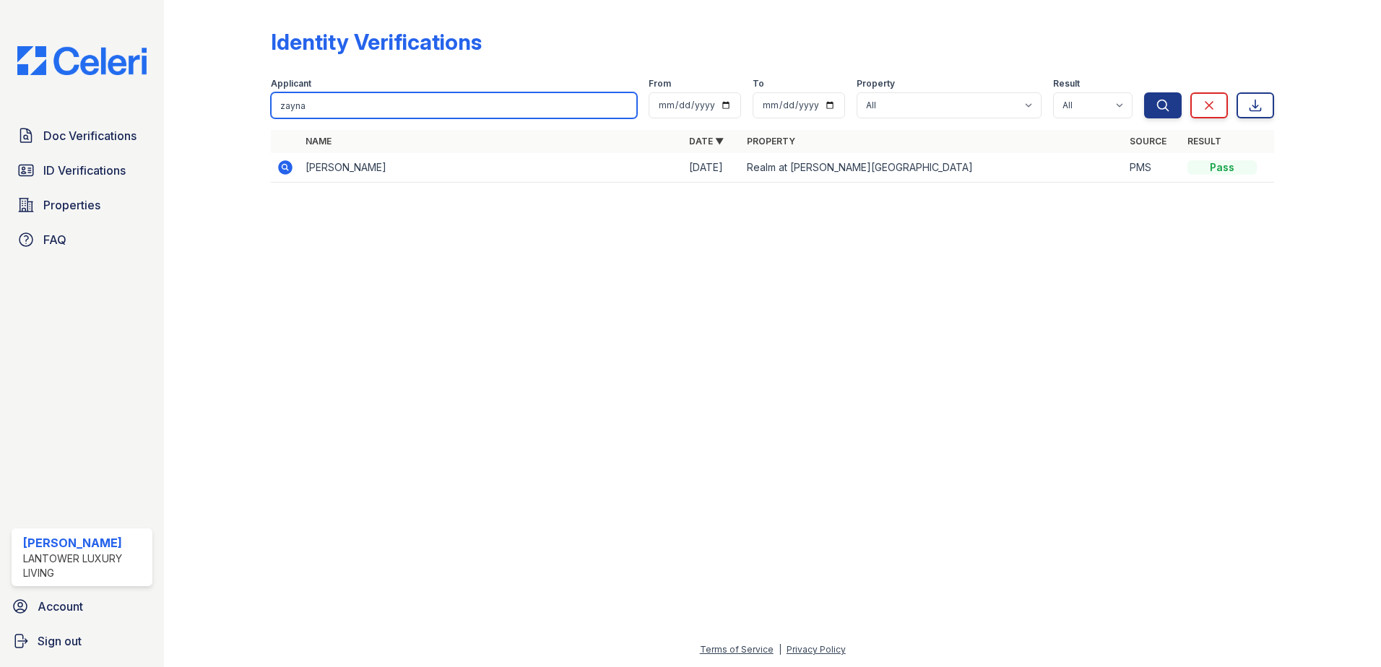
click at [122, 111] on div "Doc Verifications ID Verifications Properties FAQ Amanda Torres Lantower Luxury…" at bounding box center [690, 333] width 1381 height 667
type input "makayla"
click at [1144, 92] on button "Search" at bounding box center [1163, 105] width 38 height 26
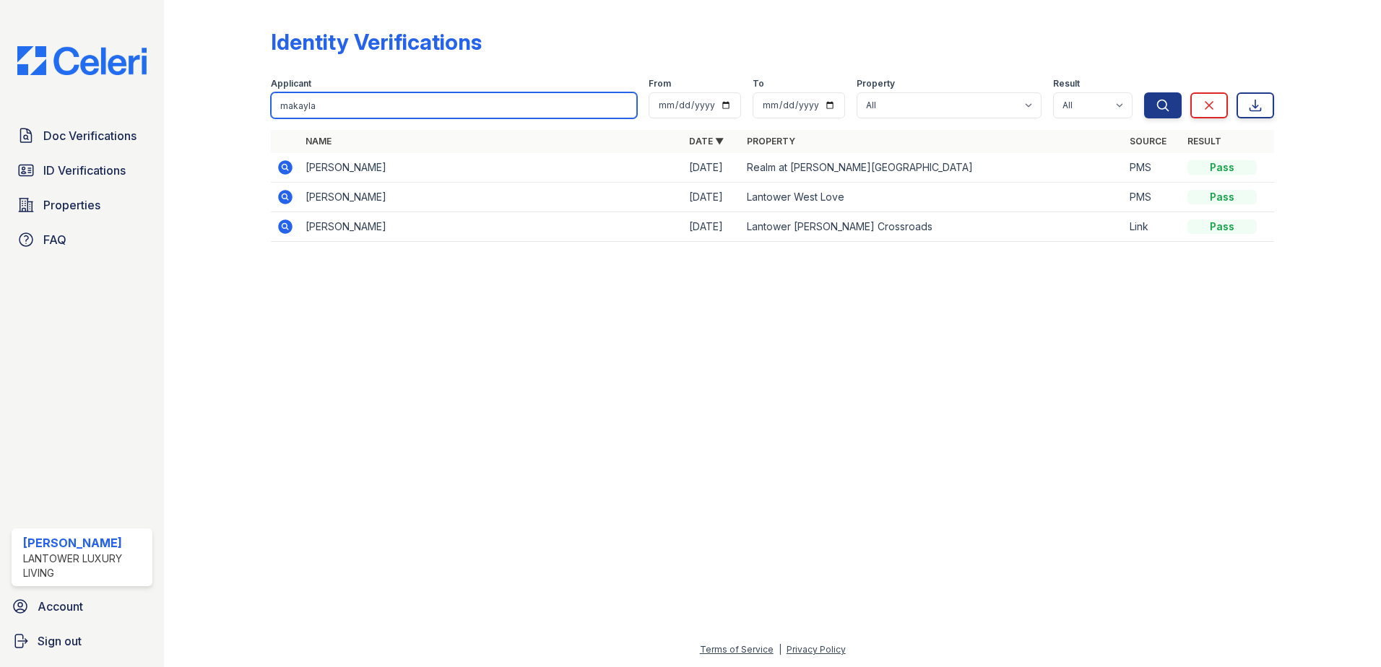
drag, startPoint x: 328, startPoint y: 101, endPoint x: 246, endPoint y: 87, distance: 82.9
click at [241, 102] on div "Identity Verifications Filter Applicant makayla From To Property All Lantower A…" at bounding box center [772, 139] width 1170 height 279
type input "carlos"
click at [1144, 92] on button "Search" at bounding box center [1163, 105] width 38 height 26
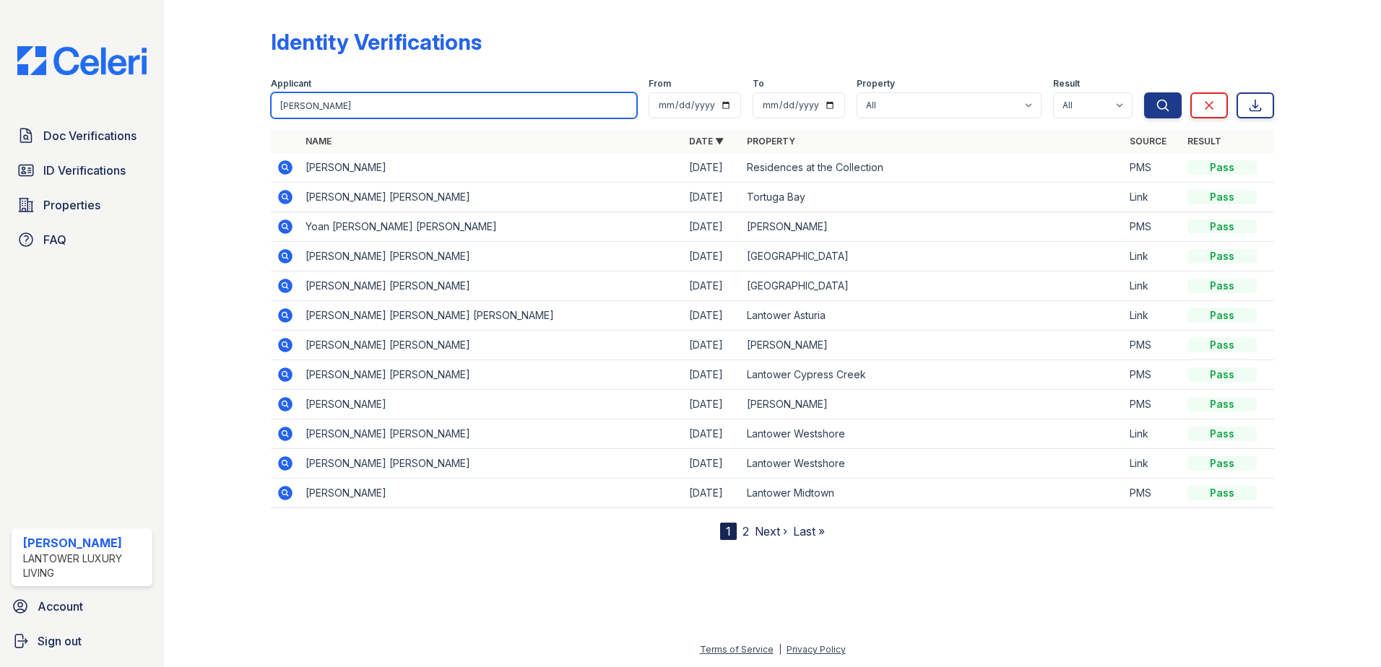
drag, startPoint x: 331, startPoint y: 110, endPoint x: 248, endPoint y: 107, distance: 83.8
click at [248, 107] on div "Identity Verifications Filter Applicant carlos From To Property All Lantower Am…" at bounding box center [772, 281] width 1170 height 563
type input "esmeralda"
click at [1144, 92] on button "Search" at bounding box center [1163, 105] width 38 height 26
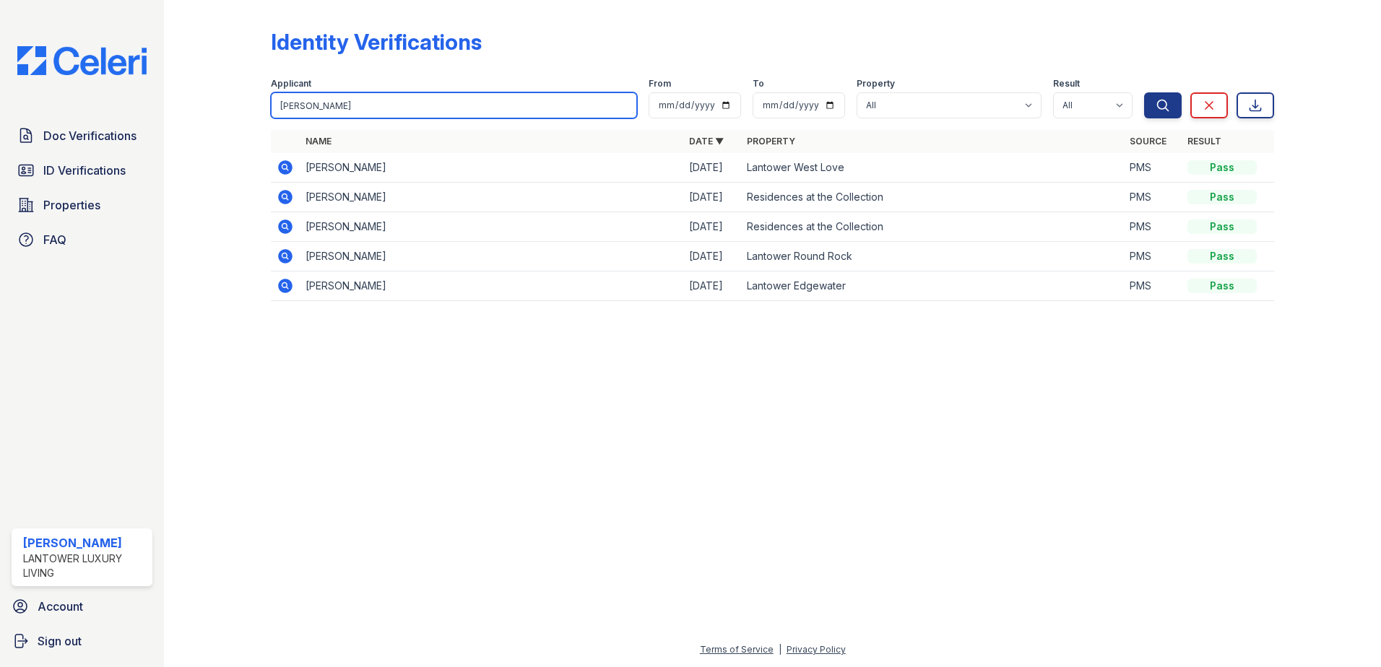
drag, startPoint x: 336, startPoint y: 103, endPoint x: 233, endPoint y: 104, distance: 103.3
click at [233, 104] on div "Identity Verifications Filter Applicant esmeralda From To Property All Lantower…" at bounding box center [772, 169] width 1170 height 339
type input "sherri"
click at [1144, 92] on button "Search" at bounding box center [1163, 105] width 38 height 26
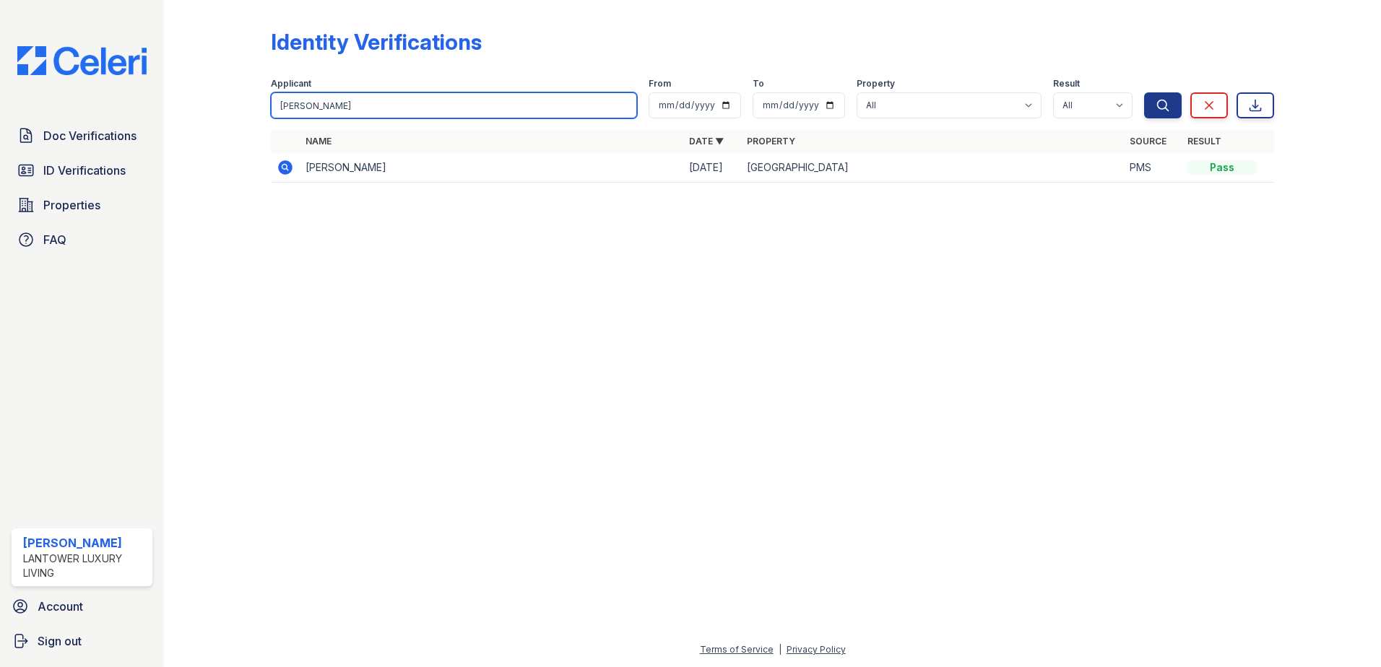
drag, startPoint x: 389, startPoint y: 97, endPoint x: 17, endPoint y: 116, distance: 372.3
click at [17, 116] on div "Doc Verifications ID Verifications Properties FAQ Amanda Torres Lantower Luxury…" at bounding box center [690, 333] width 1381 height 667
type input "rex"
click at [1144, 92] on button "Search" at bounding box center [1163, 105] width 38 height 26
